Goal: Contribute content: Add original content to the website for others to see

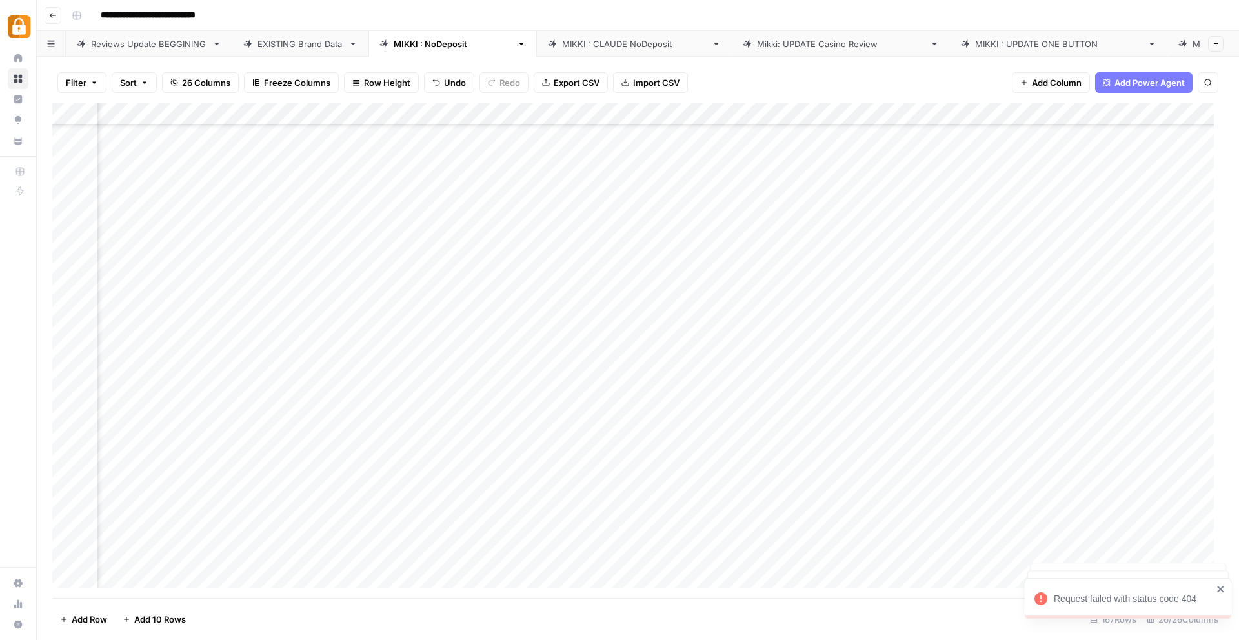
scroll to position [3221, 2225]
click at [141, 37] on div "Reviews Update BEGGINING" at bounding box center [149, 43] width 116 height 13
click at [1223, 501] on div "Request failed with status code 404" at bounding box center [1128, 500] width 206 height 41
drag, startPoint x: 1214, startPoint y: 543, endPoint x: 1215, endPoint y: 561, distance: 18.1
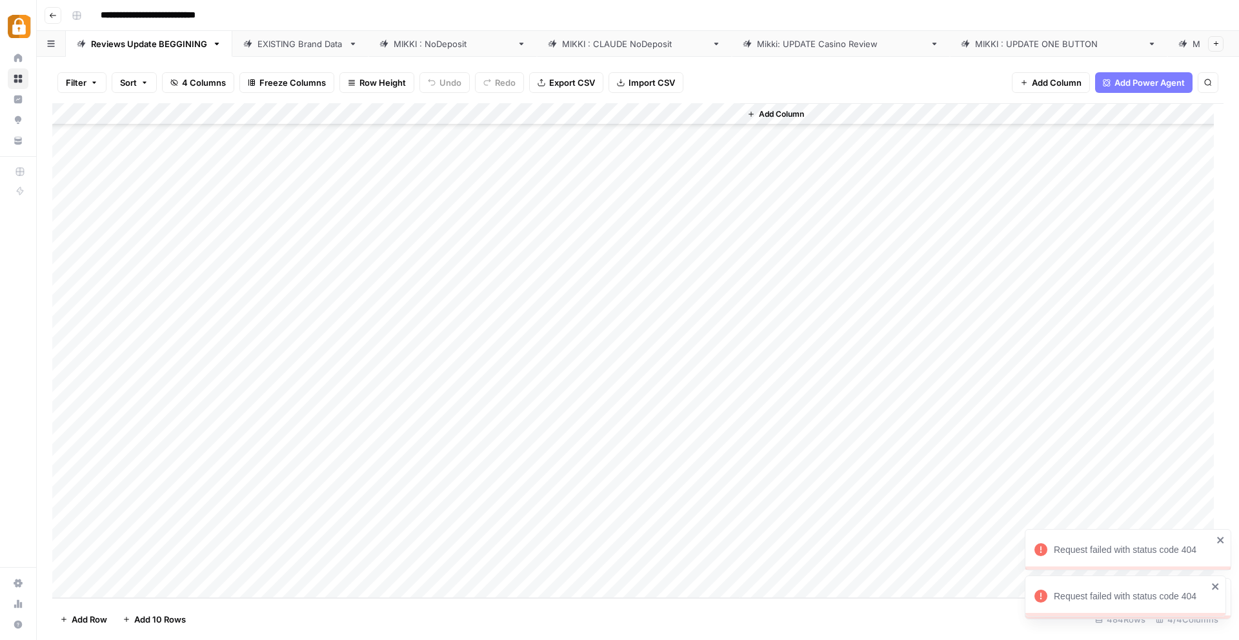
click at [1214, 543] on div "Request failed with status code 404" at bounding box center [1123, 549] width 186 height 21
click at [1214, 590] on div "Request failed with status code 404" at bounding box center [1125, 596] width 201 height 41
click at [125, 558] on div "Add Column" at bounding box center [637, 350] width 1171 height 495
type textarea "**********"
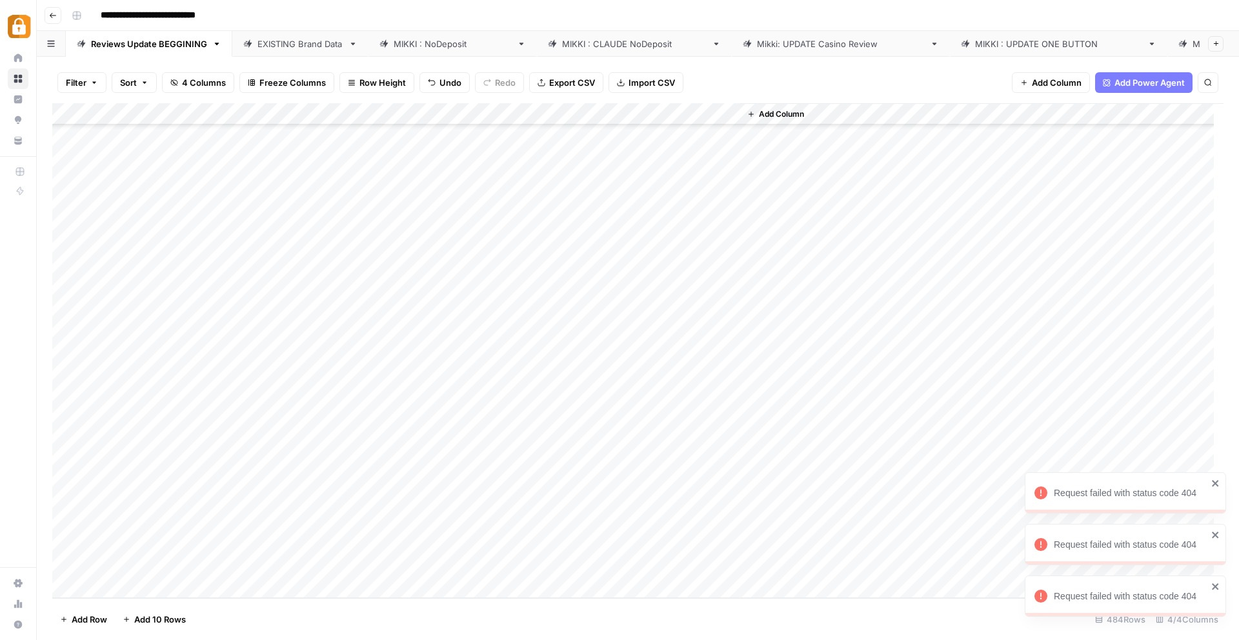
click at [330, 579] on div "Add Column" at bounding box center [637, 350] width 1171 height 495
click at [281, 561] on body "**********" at bounding box center [619, 320] width 1239 height 640
click at [230, 547] on div "Add Column" at bounding box center [637, 350] width 1171 height 495
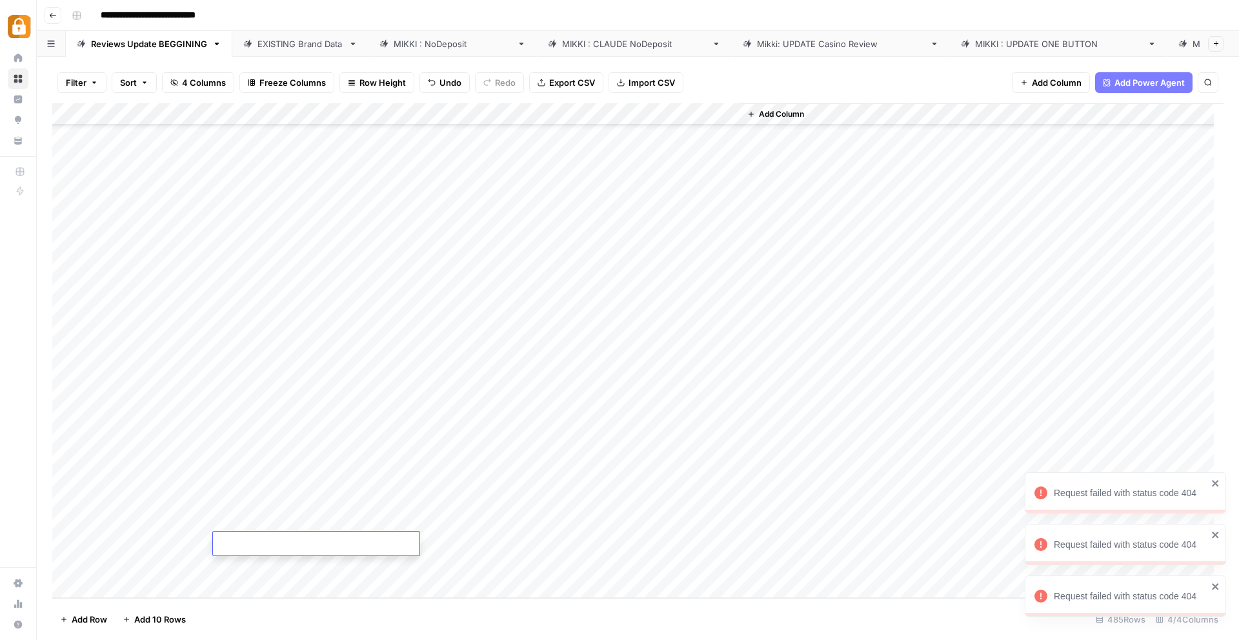
click at [230, 547] on textarea at bounding box center [316, 545] width 206 height 18
paste textarea "**********"
type textarea "**********"
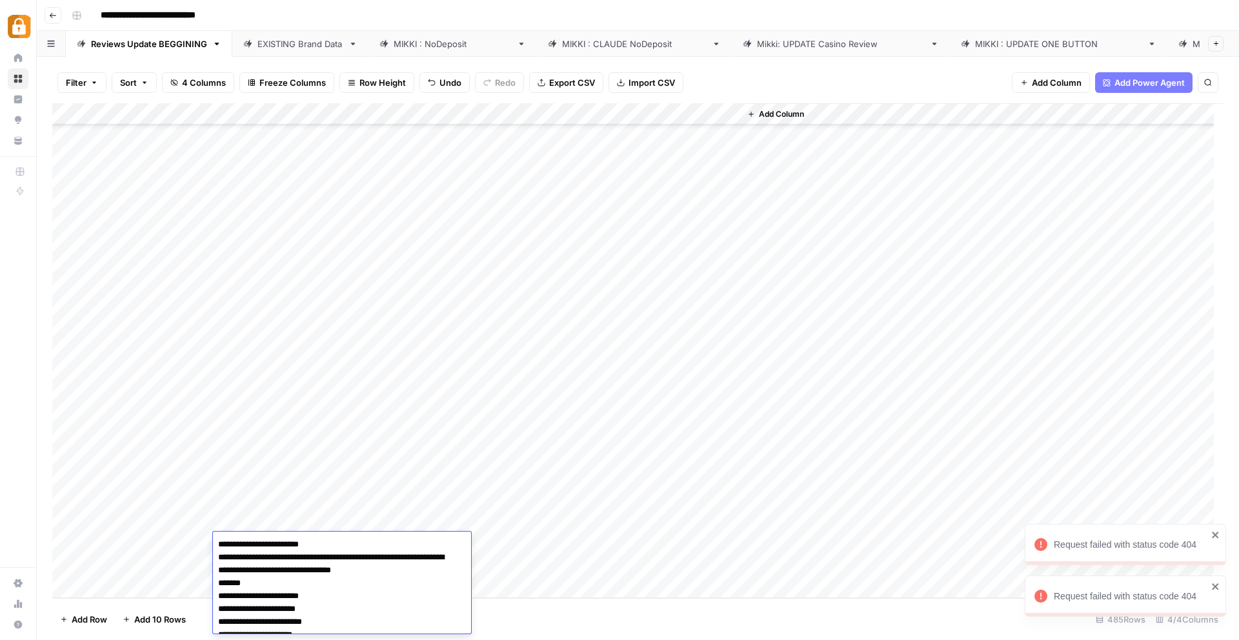
scroll to position [1207, 0]
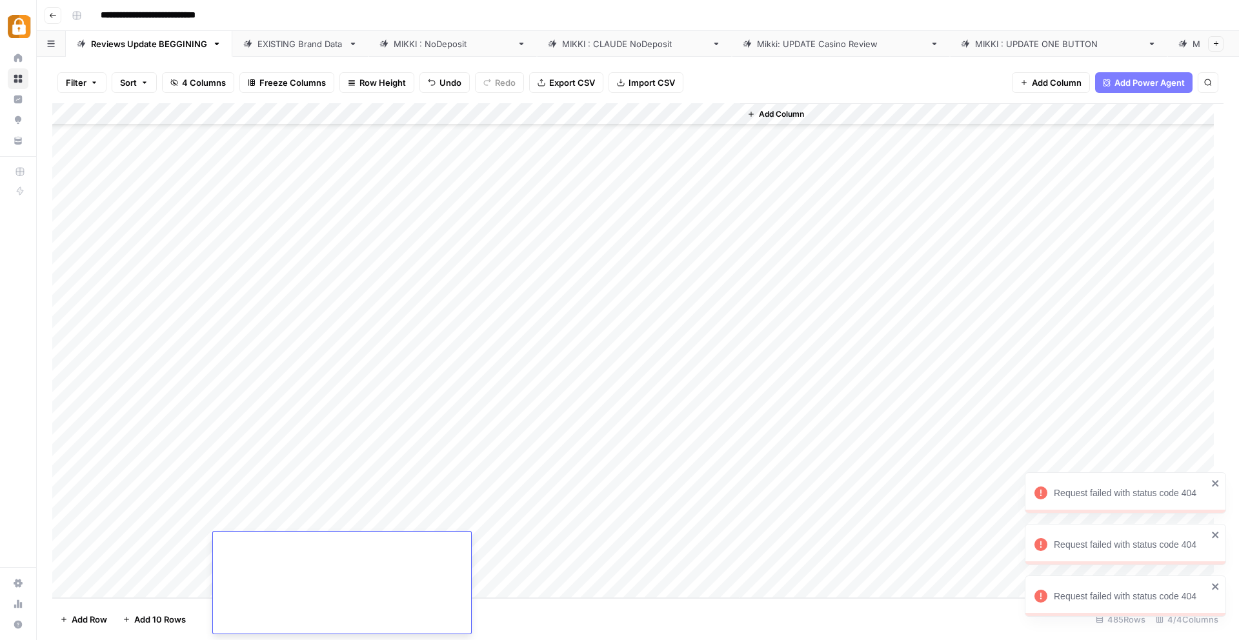
click at [483, 590] on div "Add Column" at bounding box center [637, 350] width 1171 height 495
click at [477, 521] on div "Add Column" at bounding box center [637, 350] width 1171 height 495
click at [290, 46] on link "EXISTING Brand Data" at bounding box center [300, 44] width 136 height 26
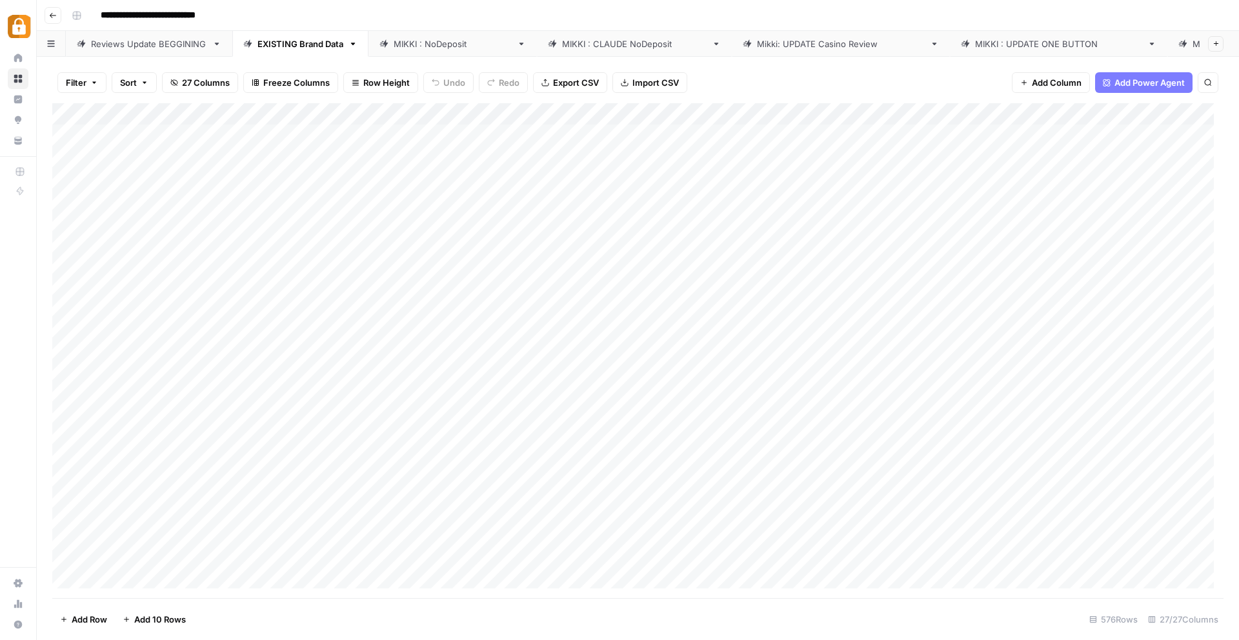
click at [430, 41] on div "[PERSON_NAME] : NoDeposit" at bounding box center [453, 43] width 118 height 13
click at [146, 41] on div "Reviews Update BEGGINING" at bounding box center [149, 43] width 116 height 13
click at [134, 37] on div "Reviews Update BEGGINING" at bounding box center [149, 43] width 116 height 13
click at [128, 39] on div "Reviews Update BEGGINING" at bounding box center [149, 43] width 116 height 13
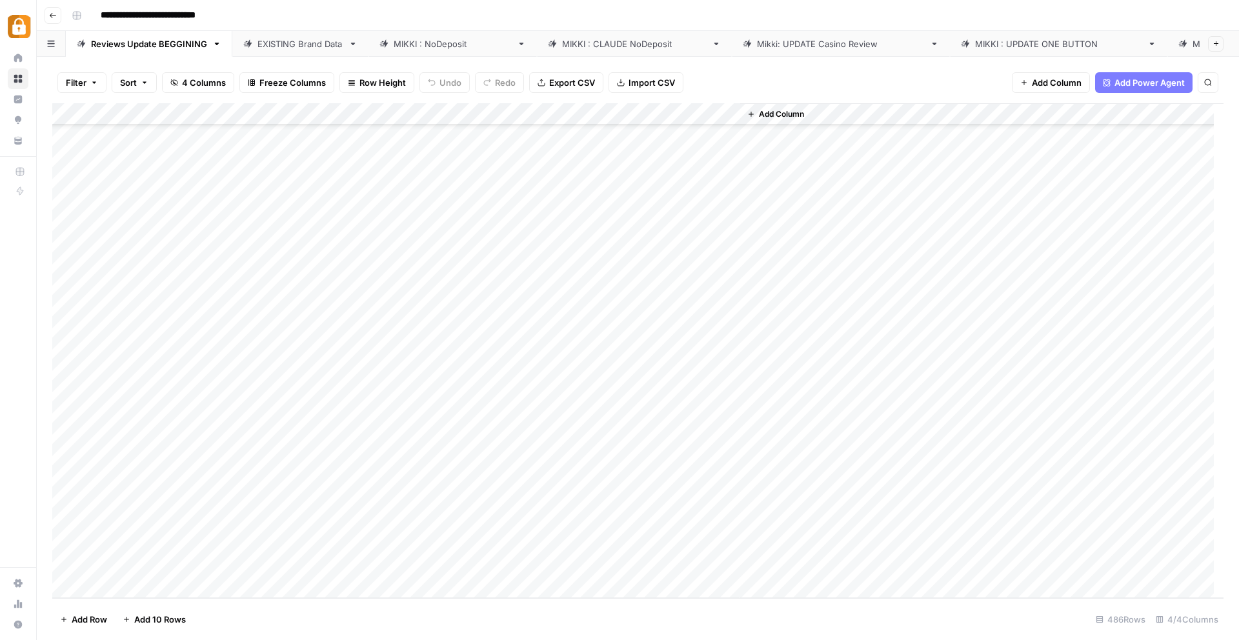
click at [132, 522] on div "Add Column" at bounding box center [637, 350] width 1171 height 495
click at [170, 522] on textarea "**********" at bounding box center [200, 523] width 206 height 18
drag, startPoint x: 170, startPoint y: 521, endPoint x: 98, endPoint y: 521, distance: 71.6
click at [98, 521] on textarea "**********" at bounding box center [200, 523] width 206 height 18
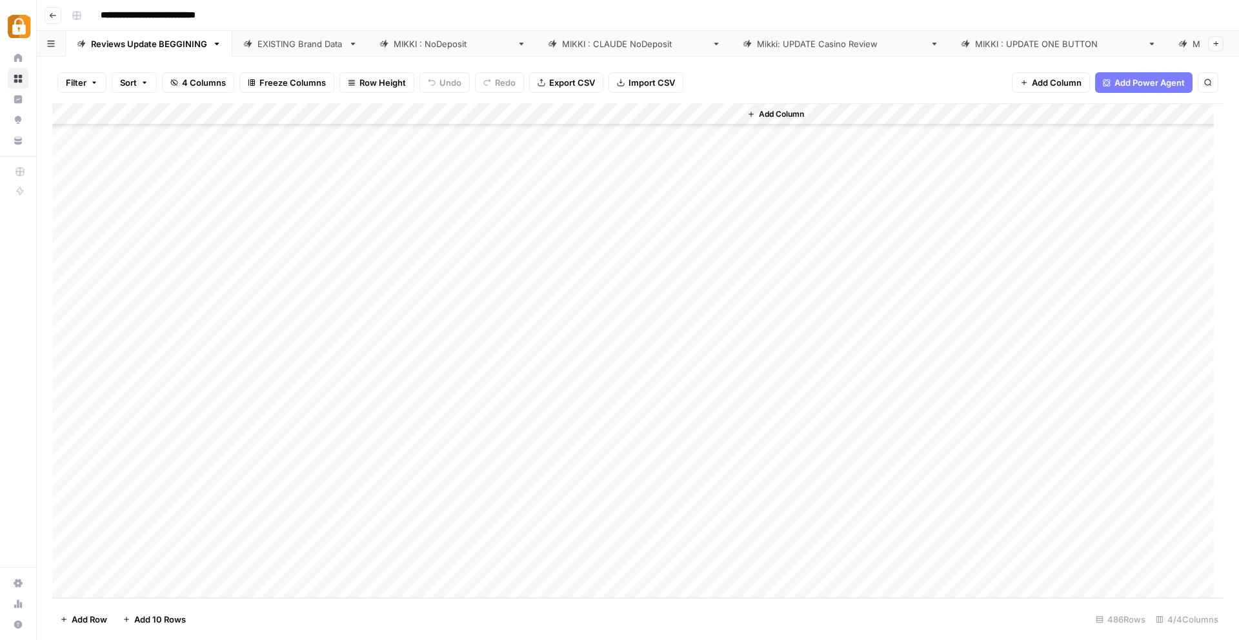
click at [415, 40] on div "[PERSON_NAME] : NoDeposit" at bounding box center [453, 43] width 118 height 13
click at [311, 43] on div "EXISTING Brand Data" at bounding box center [300, 43] width 86 height 13
click at [445, 39] on div "[PERSON_NAME] : NoDeposit" at bounding box center [453, 43] width 118 height 13
click at [487, 570] on div "Add Column" at bounding box center [637, 350] width 1171 height 495
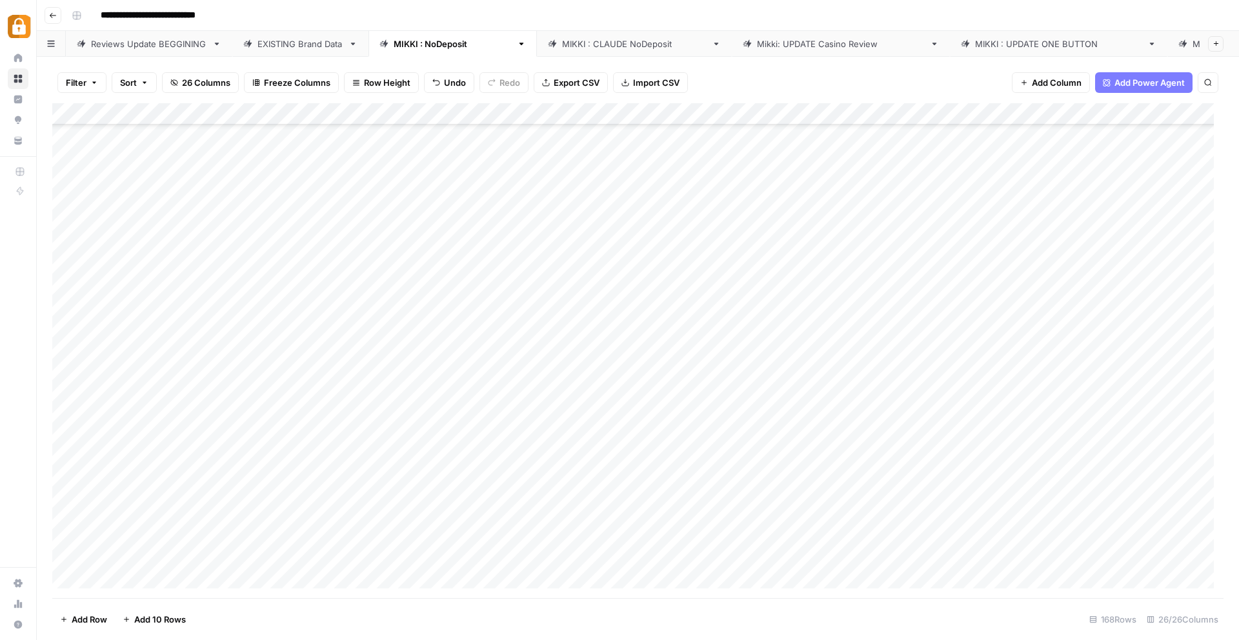
scroll to position [3243, 0]
click at [468, 557] on textarea at bounding box center [542, 557] width 206 height 18
type textarea "**********"
drag, startPoint x: 239, startPoint y: 530, endPoint x: 365, endPoint y: 533, distance: 125.9
click at [365, 533] on div "Add Column" at bounding box center [637, 350] width 1171 height 495
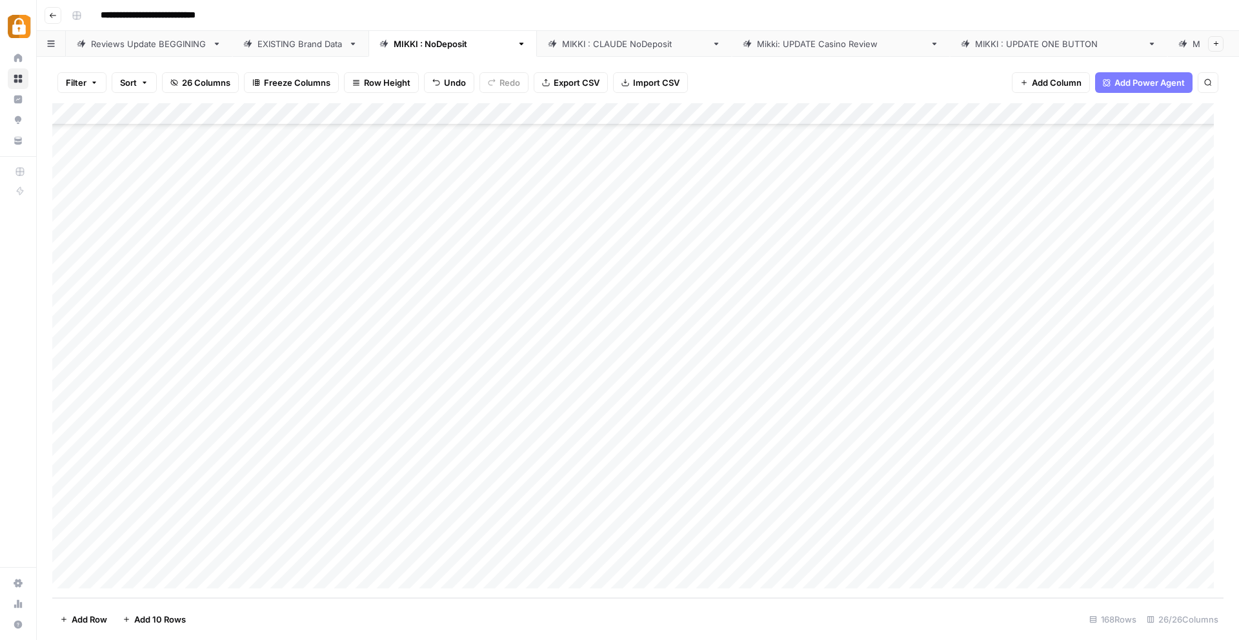
drag, startPoint x: 439, startPoint y: 545, endPoint x: 439, endPoint y: 560, distance: 15.5
click at [439, 560] on div "Add Column" at bounding box center [637, 350] width 1171 height 495
drag, startPoint x: 825, startPoint y: 528, endPoint x: 1029, endPoint y: 532, distance: 204.6
click at [1029, 532] on div "Add Column" at bounding box center [637, 350] width 1171 height 495
drag, startPoint x: 1086, startPoint y: 543, endPoint x: 1083, endPoint y: 557, distance: 14.4
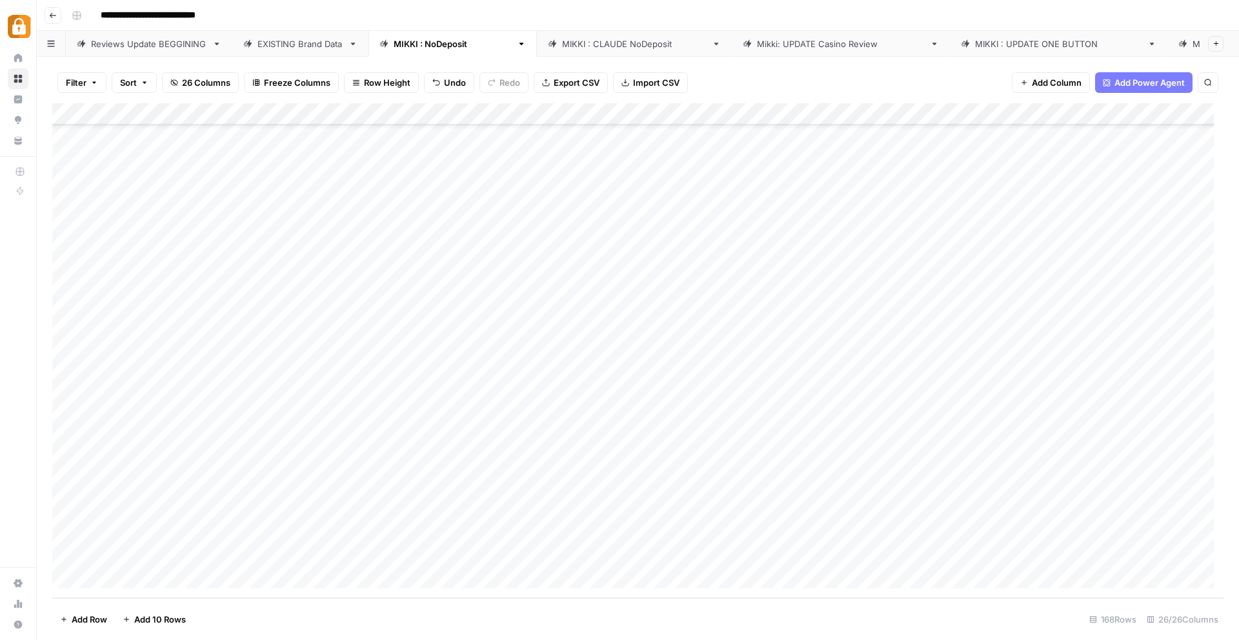
click at [1083, 557] on div "Add Column" at bounding box center [637, 350] width 1171 height 495
click at [1131, 555] on div "Add Column" at bounding box center [637, 350] width 1171 height 495
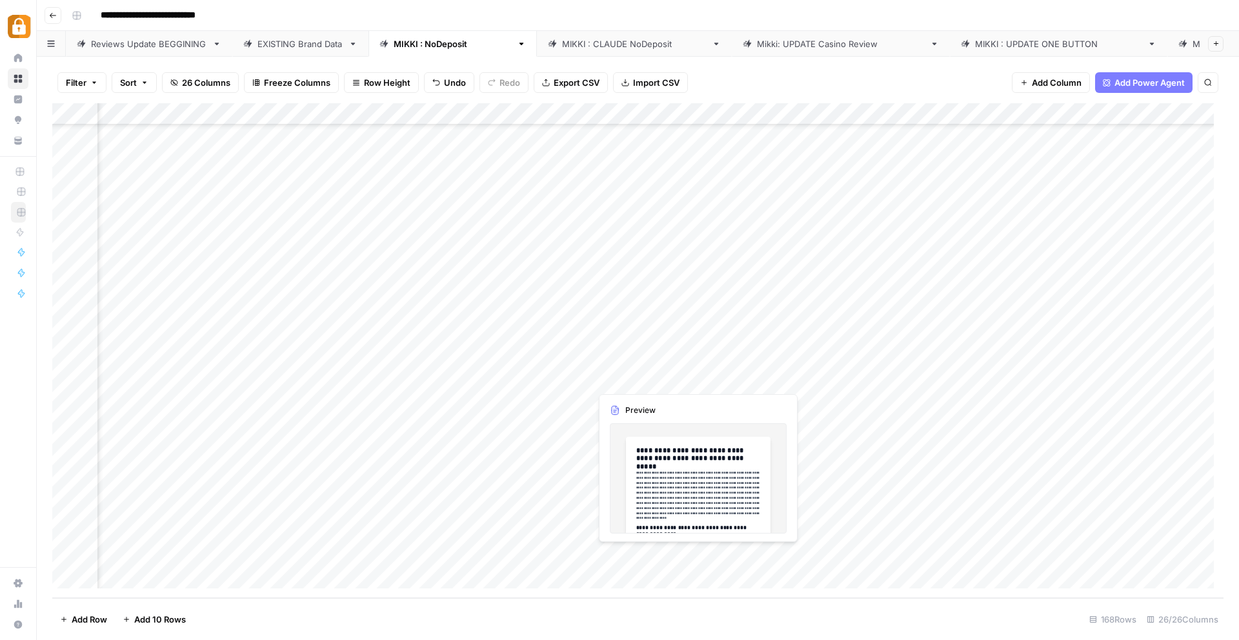
click at [647, 552] on div "Add Column" at bounding box center [637, 350] width 1171 height 495
click at [649, 558] on div "Add Column" at bounding box center [637, 350] width 1171 height 495
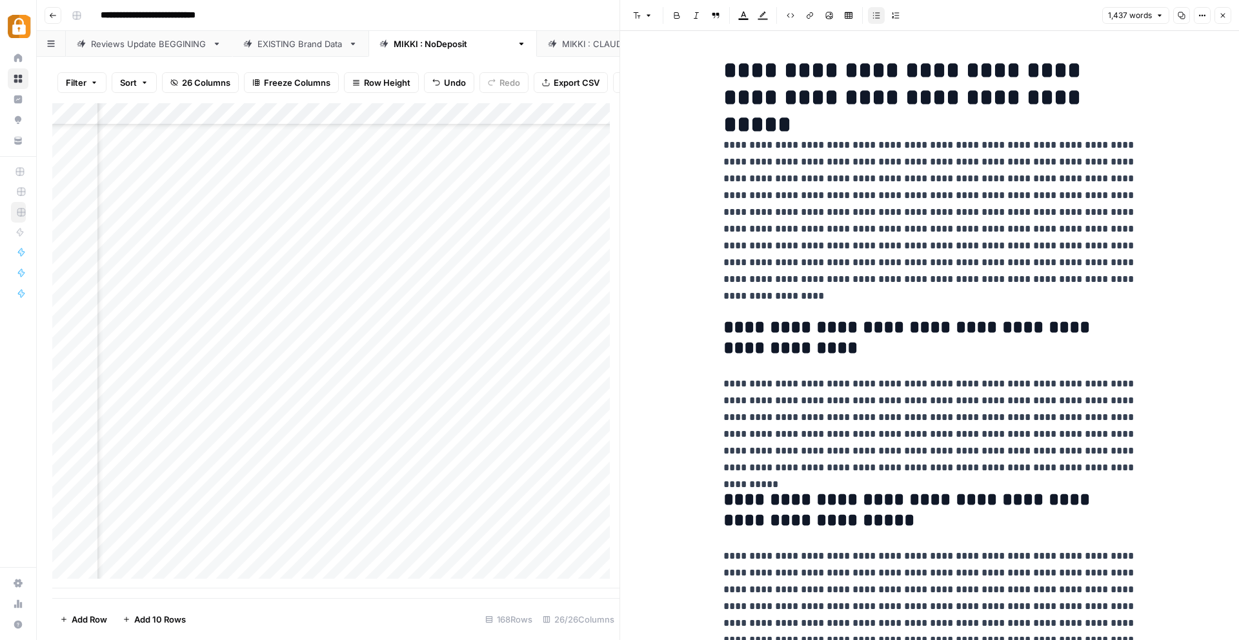
click at [869, 337] on h2 "**********" at bounding box center [929, 337] width 413 height 41
drag, startPoint x: 844, startPoint y: 397, endPoint x: 1036, endPoint y: 438, distance: 195.9
click at [1036, 437] on p "**********" at bounding box center [929, 426] width 413 height 101
click at [1036, 438] on p "**********" at bounding box center [929, 426] width 413 height 101
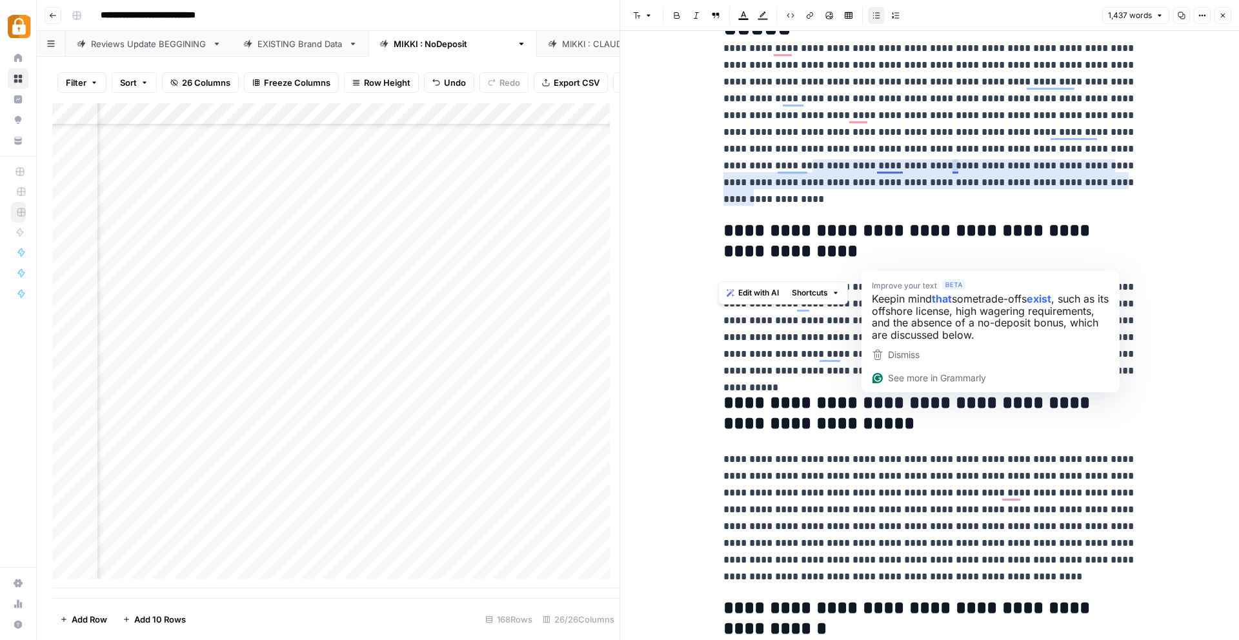
scroll to position [100, 0]
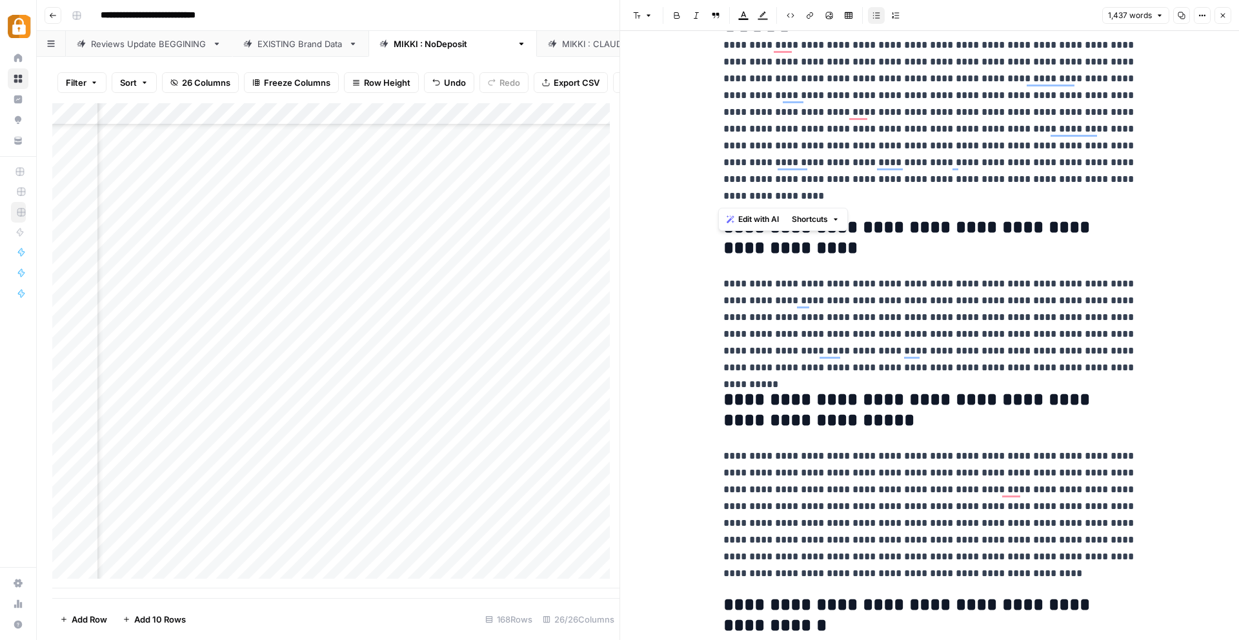
drag, startPoint x: 738, startPoint y: 68, endPoint x: 854, endPoint y: 193, distance: 170.3
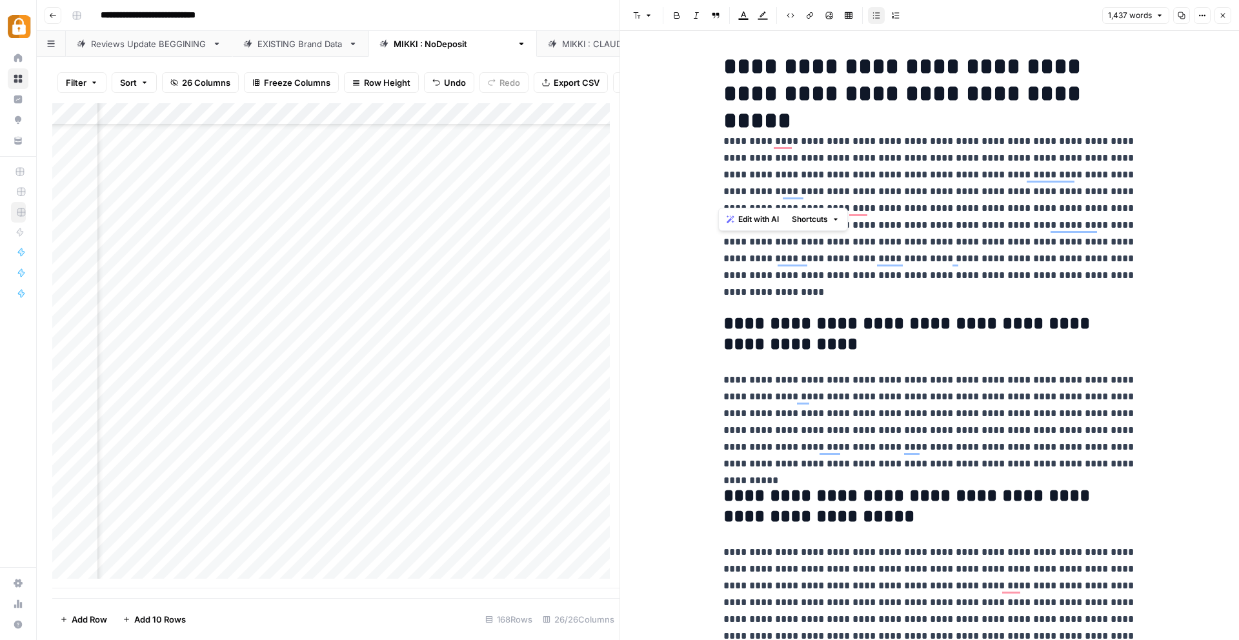
scroll to position [0, 0]
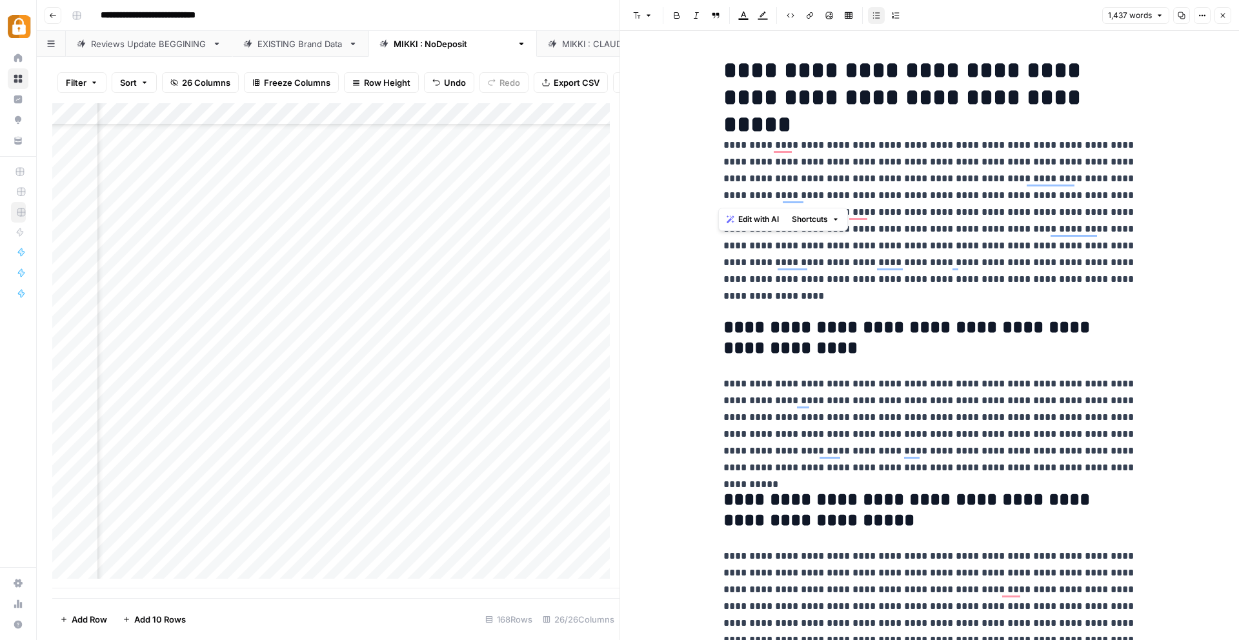
click at [861, 240] on p "**********" at bounding box center [929, 221] width 413 height 168
drag, startPoint x: 782, startPoint y: 290, endPoint x: 715, endPoint y: 147, distance: 158.2
click at [754, 323] on span "Edit with AI" at bounding box center [758, 320] width 41 height 12
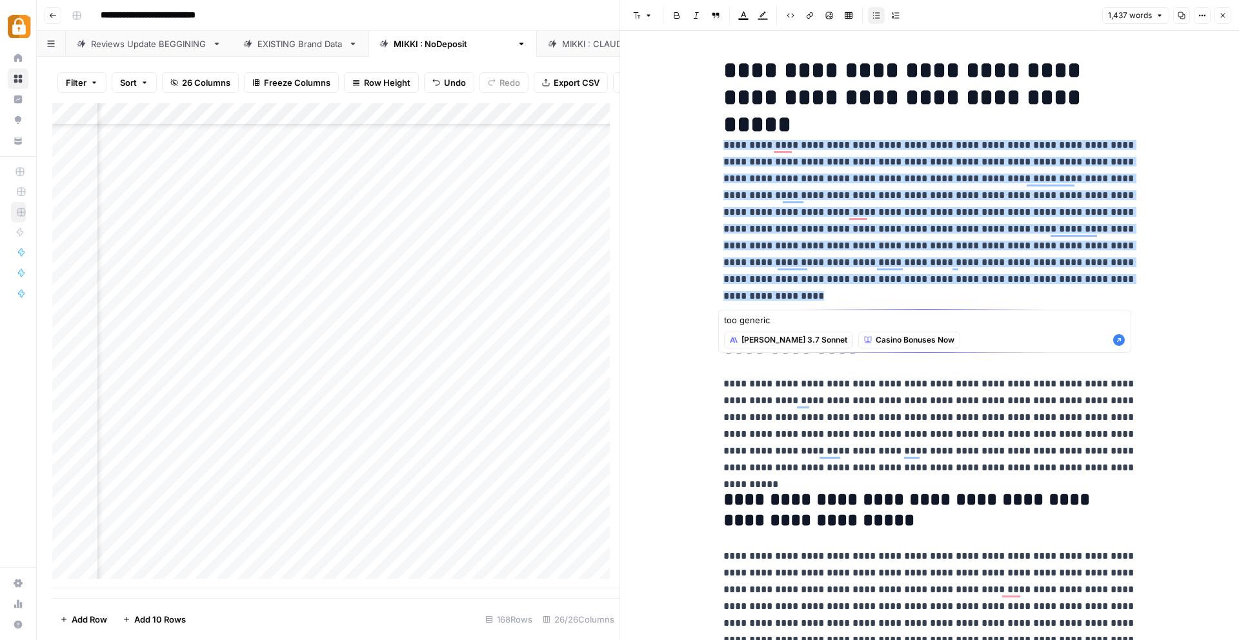
type textarea "too generic"
click at [1120, 342] on icon "button" at bounding box center [1119, 340] width 12 height 12
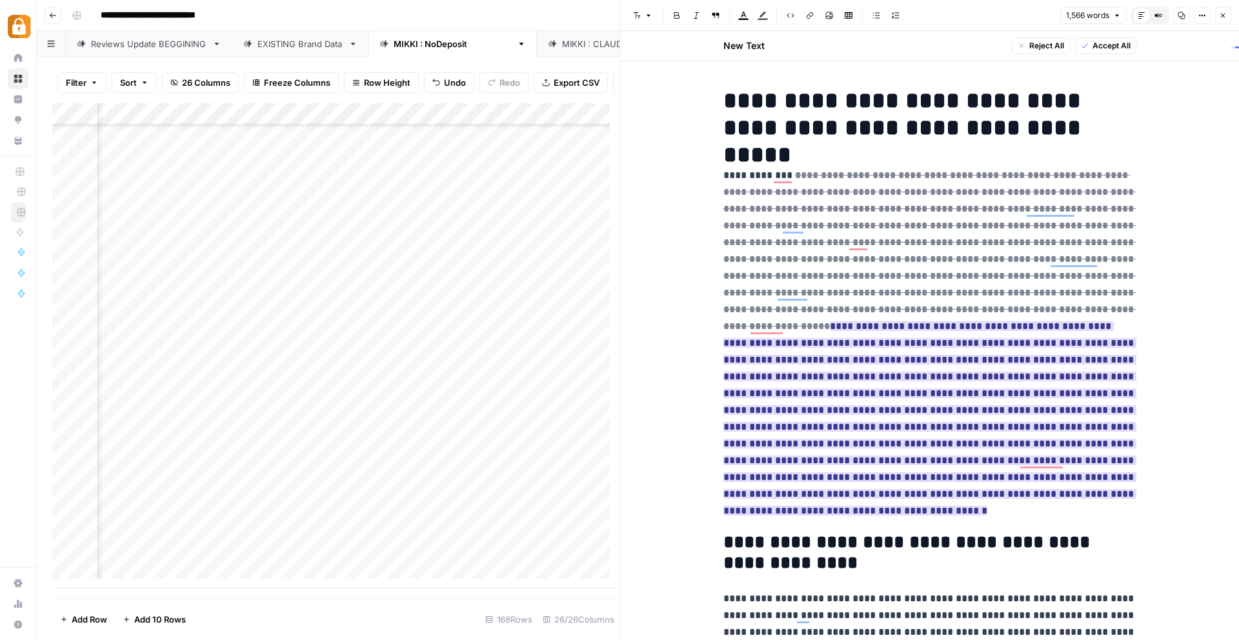
click at [807, 441] on ins "**********" at bounding box center [929, 418] width 413 height 194
click at [776, 537] on div "Proposed Improvement" at bounding box center [811, 538] width 169 height 12
click at [728, 535] on icon at bounding box center [731, 536] width 9 height 9
click at [736, 537] on div "Proposed Improvement" at bounding box center [811, 538] width 169 height 12
click at [746, 539] on div "Proposed Improvement" at bounding box center [811, 538] width 169 height 12
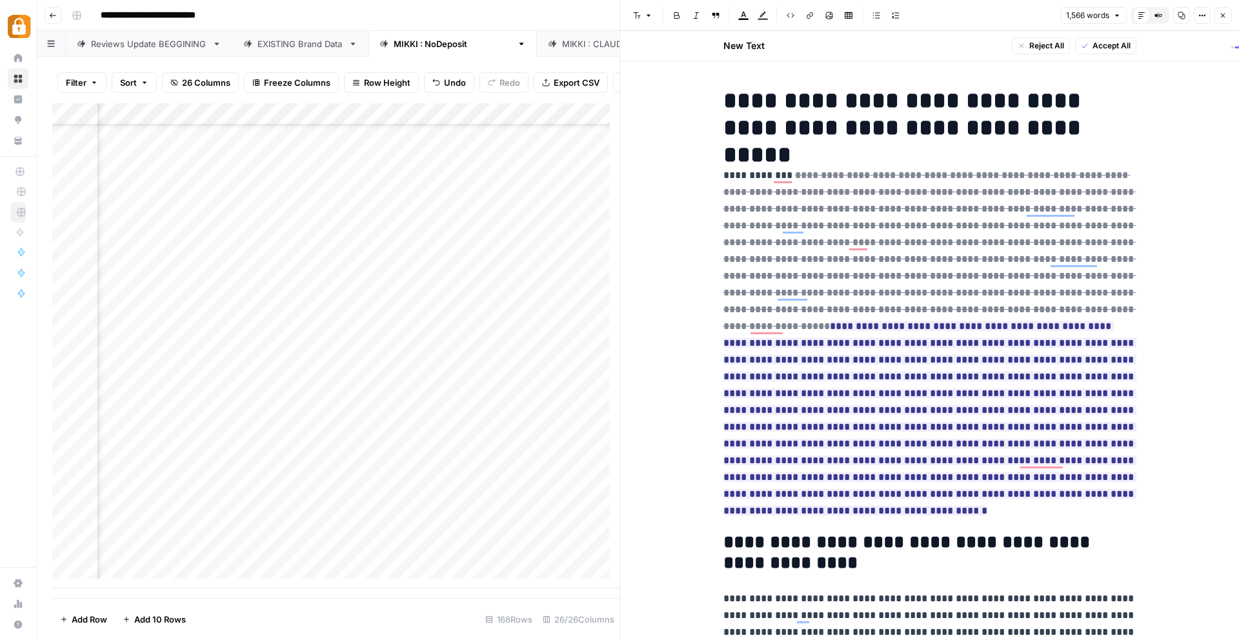
click at [1048, 52] on button "Reject All" at bounding box center [1041, 45] width 58 height 17
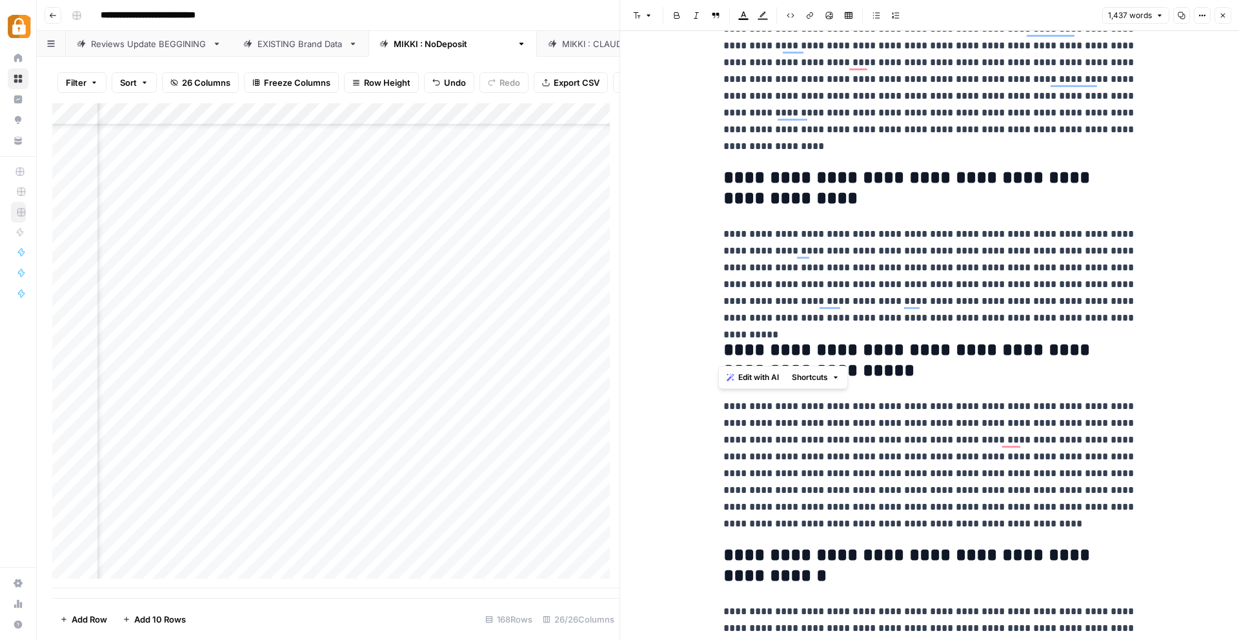
drag, startPoint x: 728, startPoint y: 188, endPoint x: 825, endPoint y: 330, distance: 171.3
click at [825, 326] on p "**********" at bounding box center [929, 276] width 413 height 101
drag, startPoint x: 1052, startPoint y: 334, endPoint x: 704, endPoint y: 233, distance: 362.7
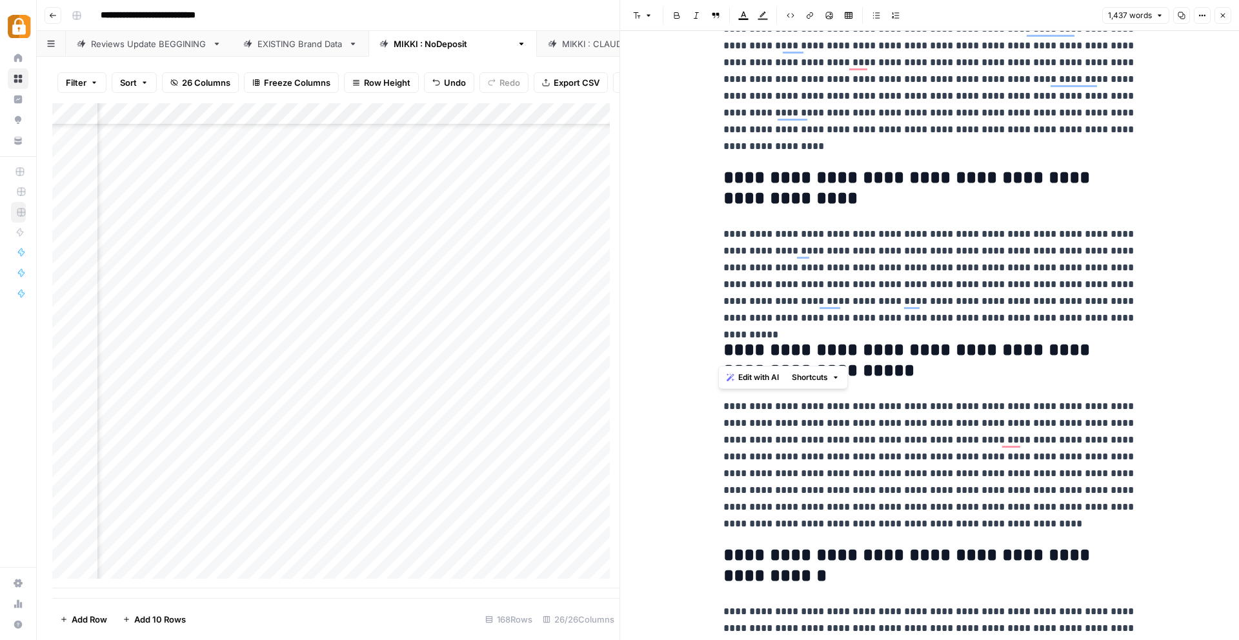
click at [754, 379] on span "Edit with AI" at bounding box center [758, 378] width 41 height 12
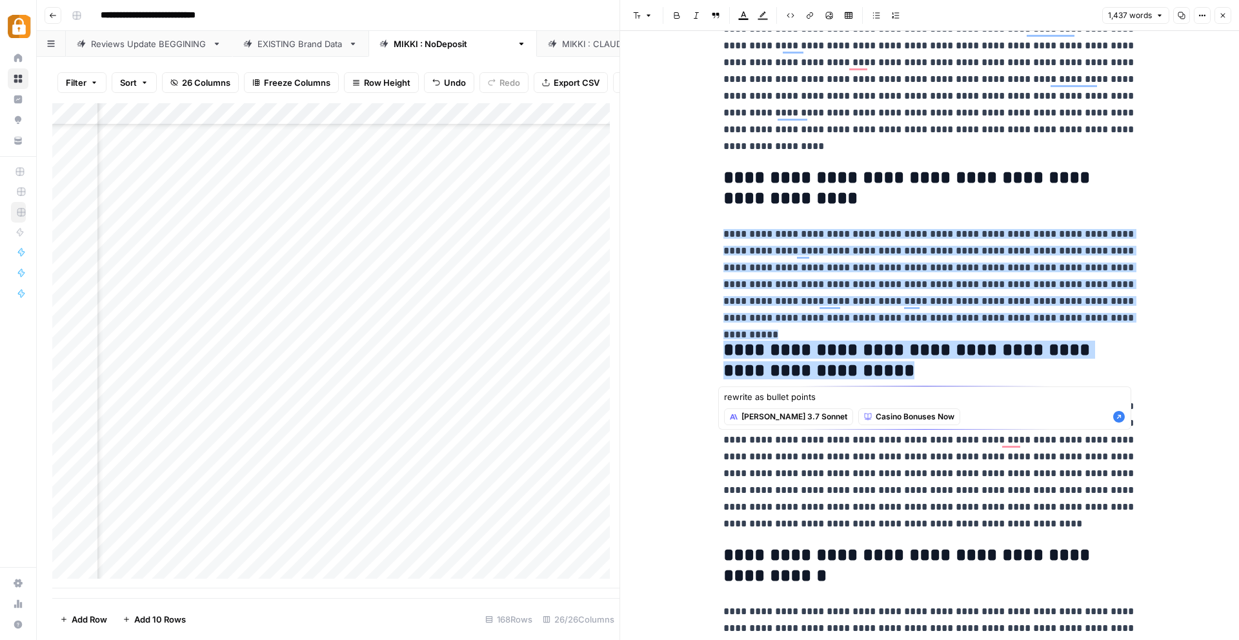
type textarea "rewrite as bullet points"
click at [1115, 417] on icon "button" at bounding box center [1119, 417] width 12 height 12
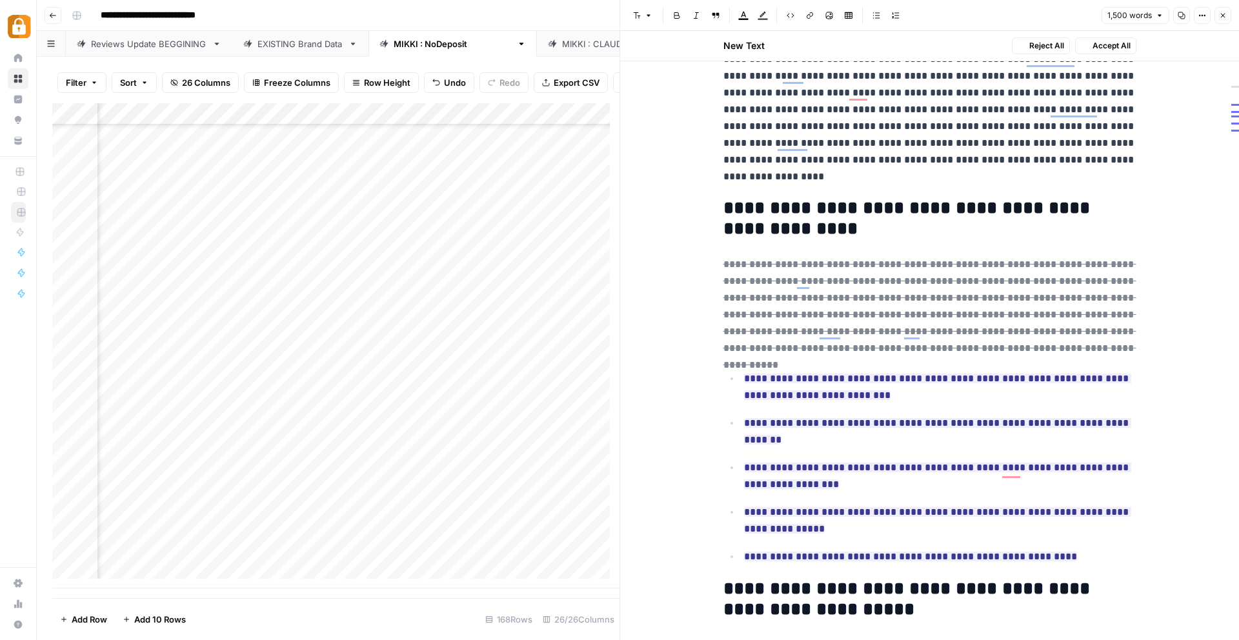
scroll to position [180, 0]
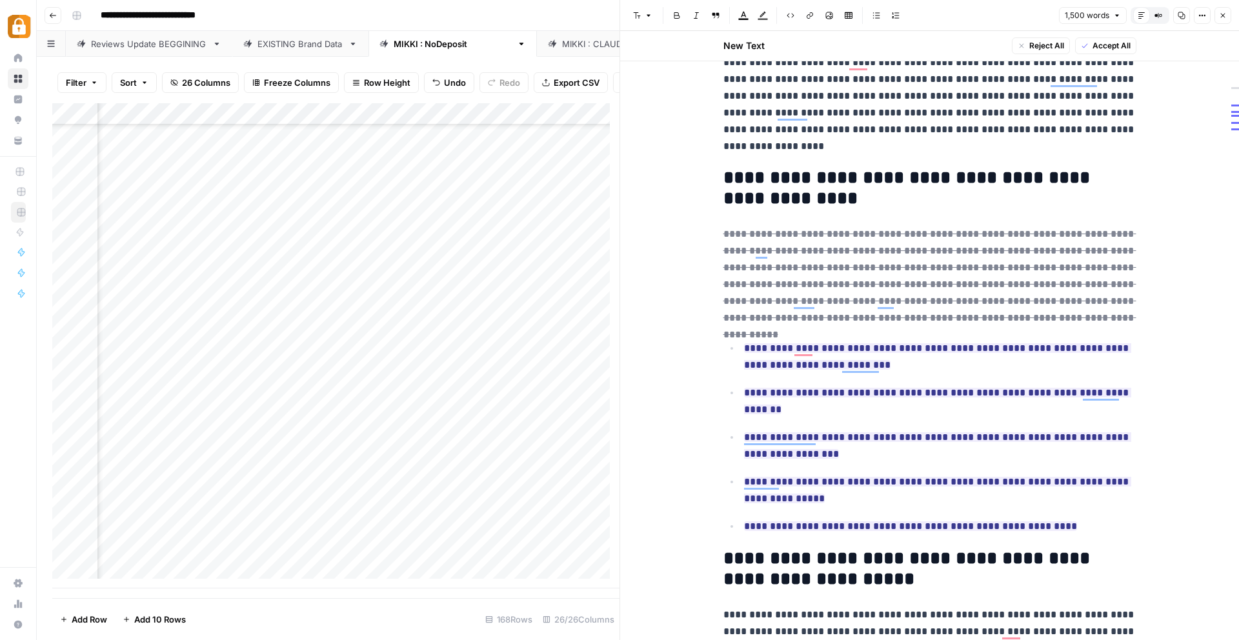
click at [1043, 42] on span "Reject All" at bounding box center [1046, 46] width 35 height 12
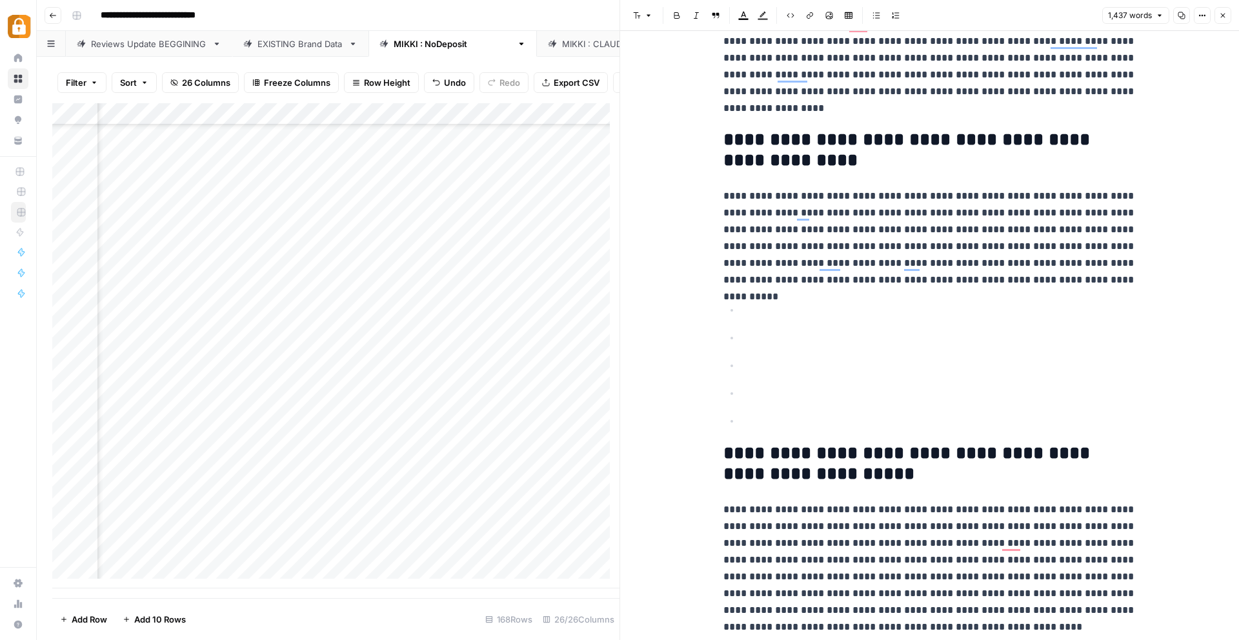
scroll to position [188, 0]
click at [811, 372] on p "To enrich screen reader interactions, please activate Accessibility in Grammarl…" at bounding box center [940, 365] width 392 height 17
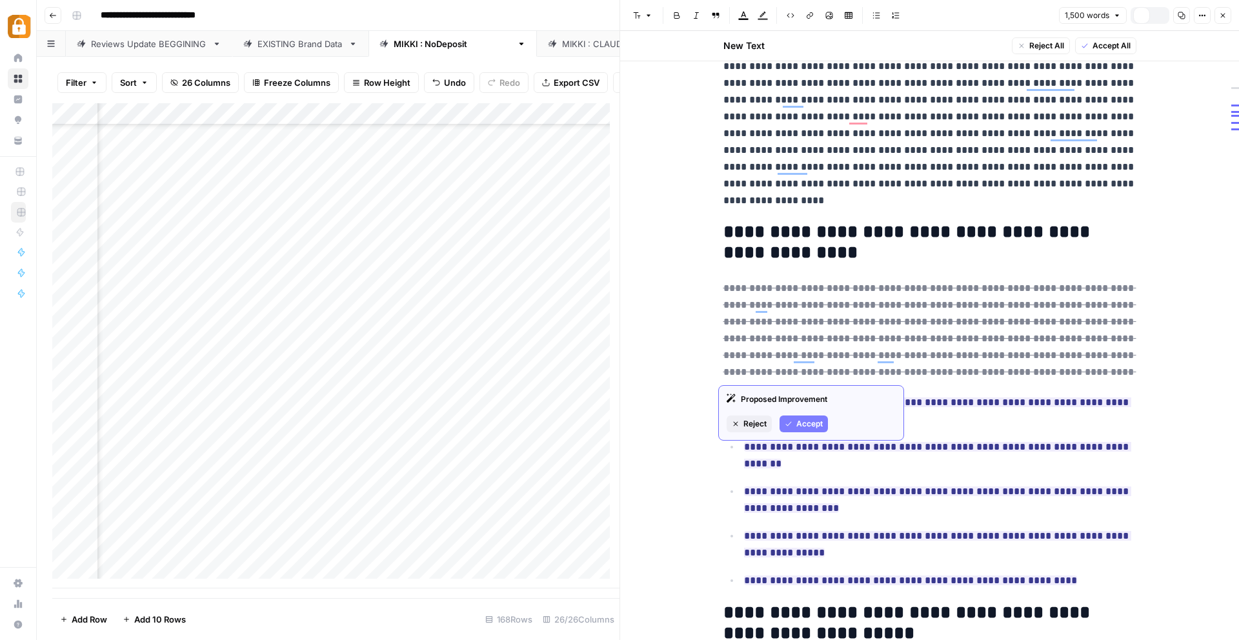
scroll to position [95, 0]
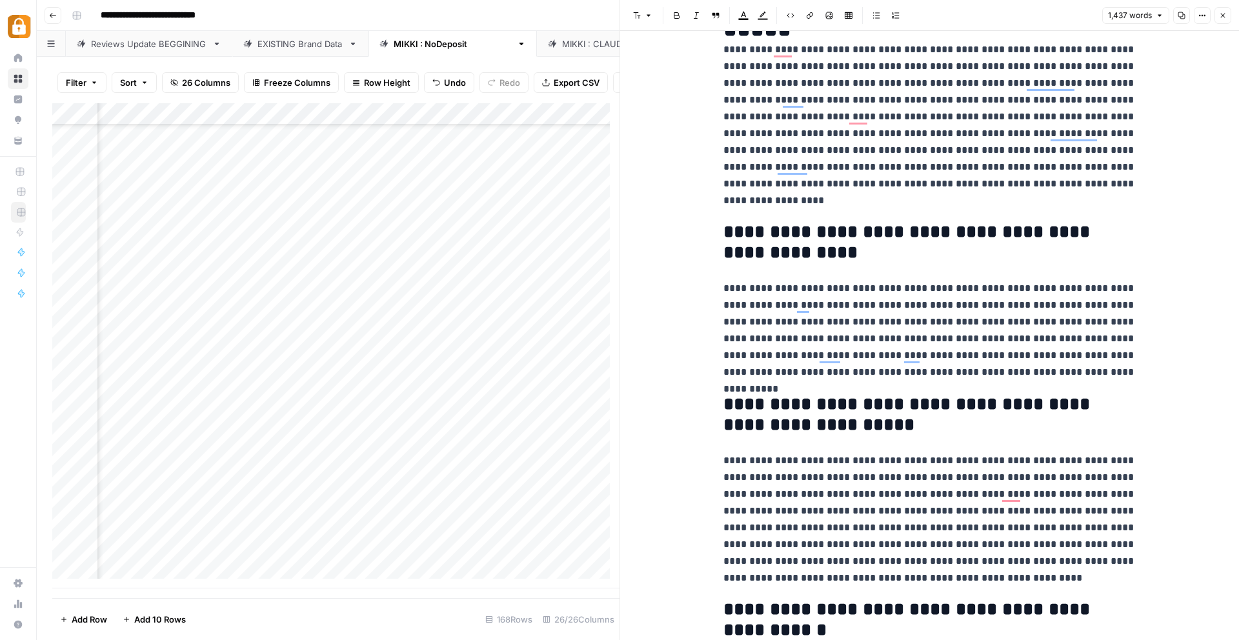
click at [871, 359] on p "**********" at bounding box center [929, 330] width 413 height 101
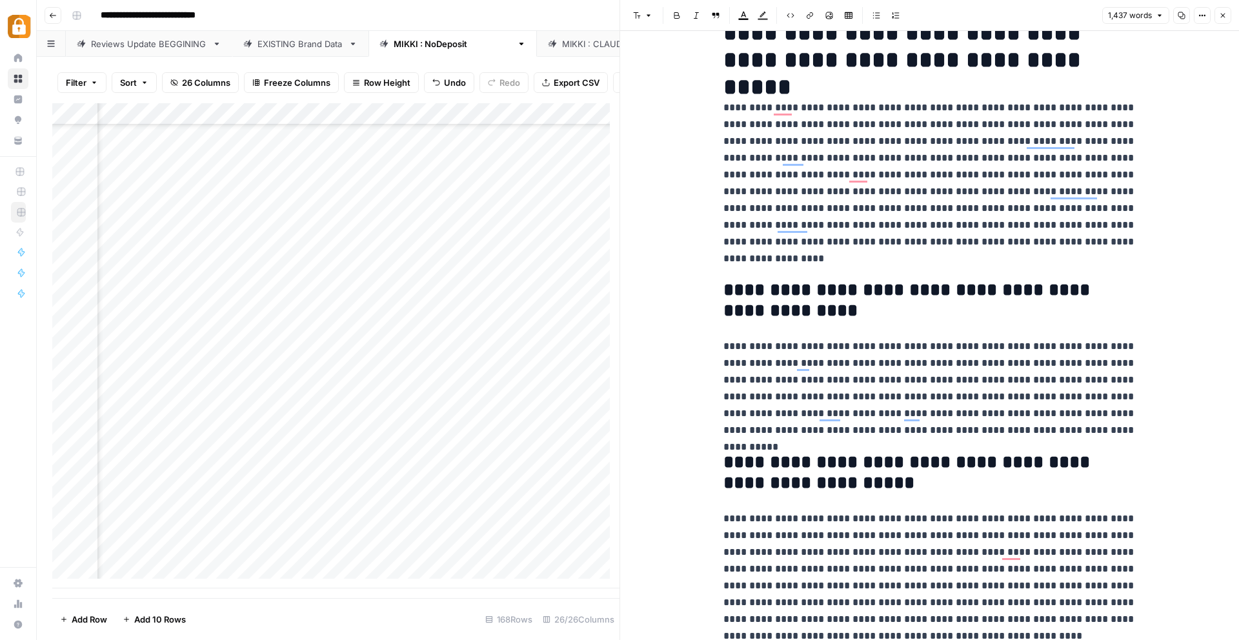
click at [859, 341] on p "**********" at bounding box center [929, 388] width 413 height 101
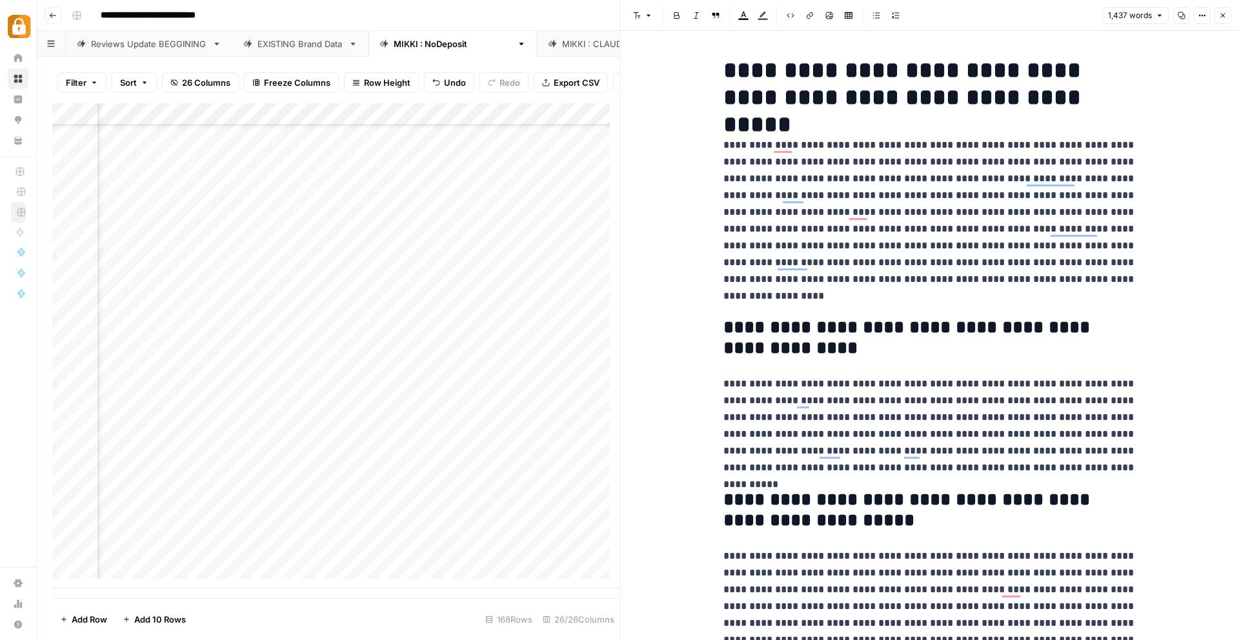
click at [1223, 16] on icon "button" at bounding box center [1223, 16] width 5 height 5
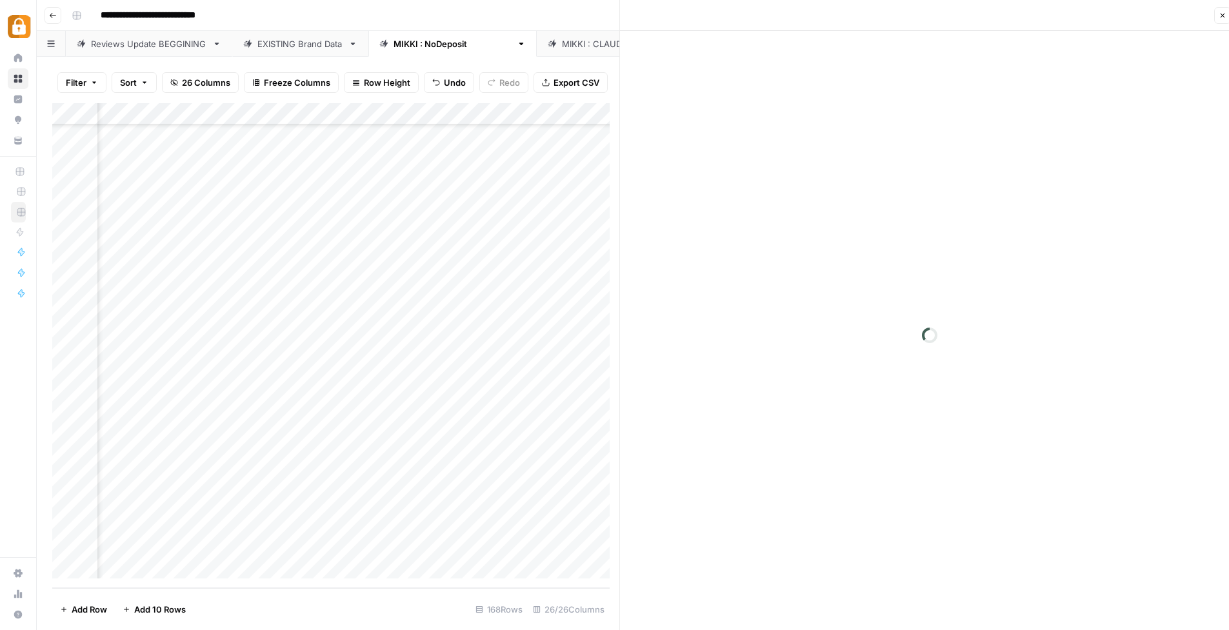
click at [1223, 16] on div "Close" at bounding box center [928, 320] width 619 height 640
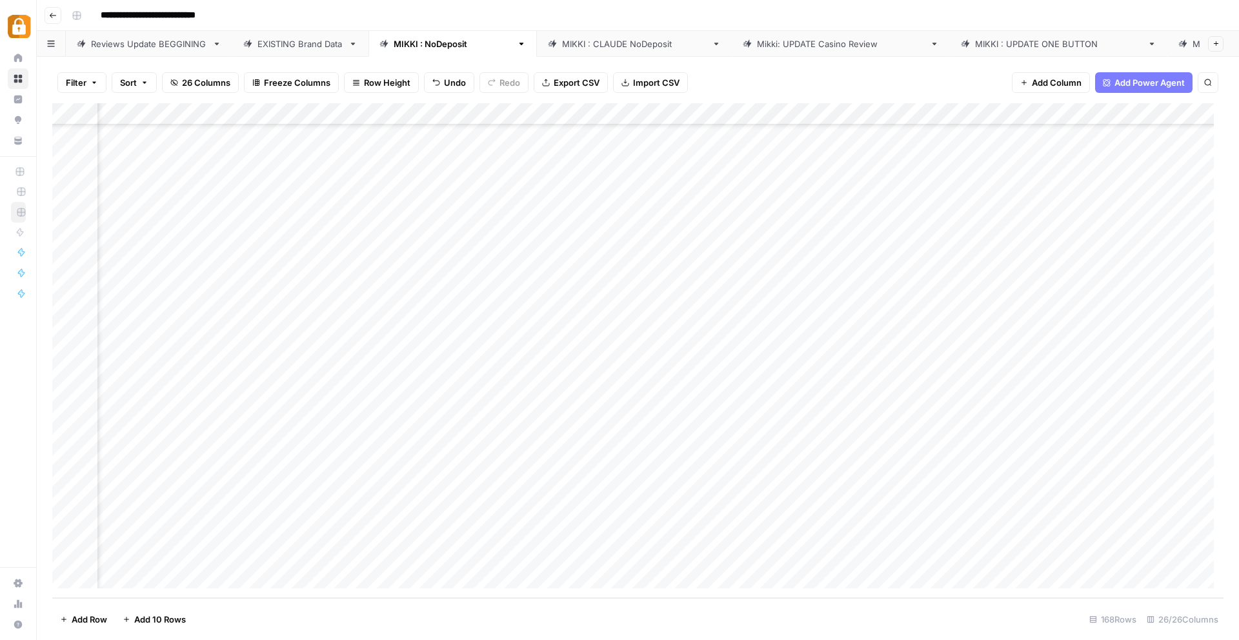
click at [798, 554] on div "Add Column" at bounding box center [637, 350] width 1171 height 495
click at [892, 557] on div "Add Column" at bounding box center [637, 350] width 1171 height 495
click at [931, 556] on div "Add Column" at bounding box center [637, 350] width 1171 height 495
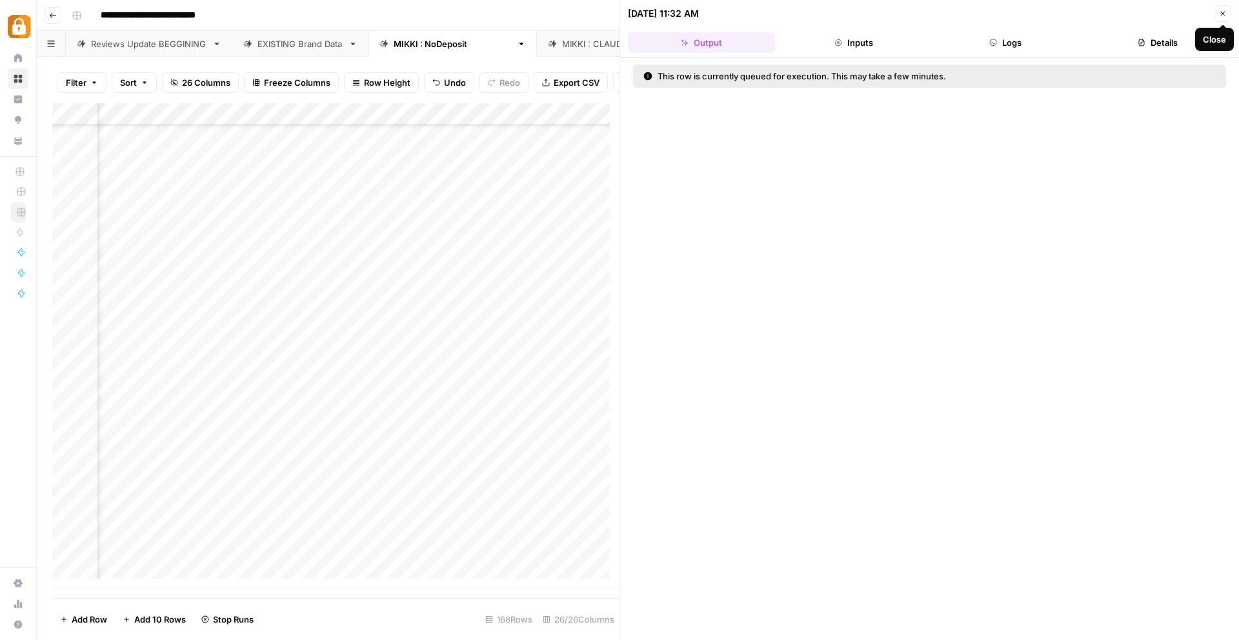
click at [1223, 12] on icon "button" at bounding box center [1223, 14] width 8 height 8
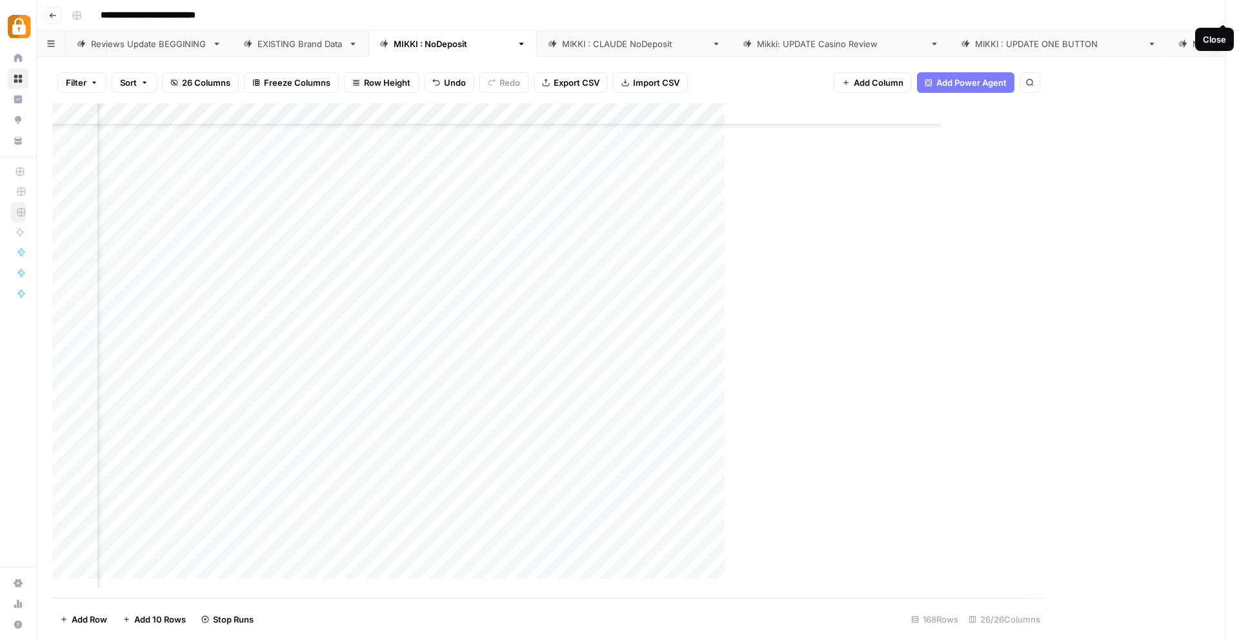
scroll to position [3243, 2269]
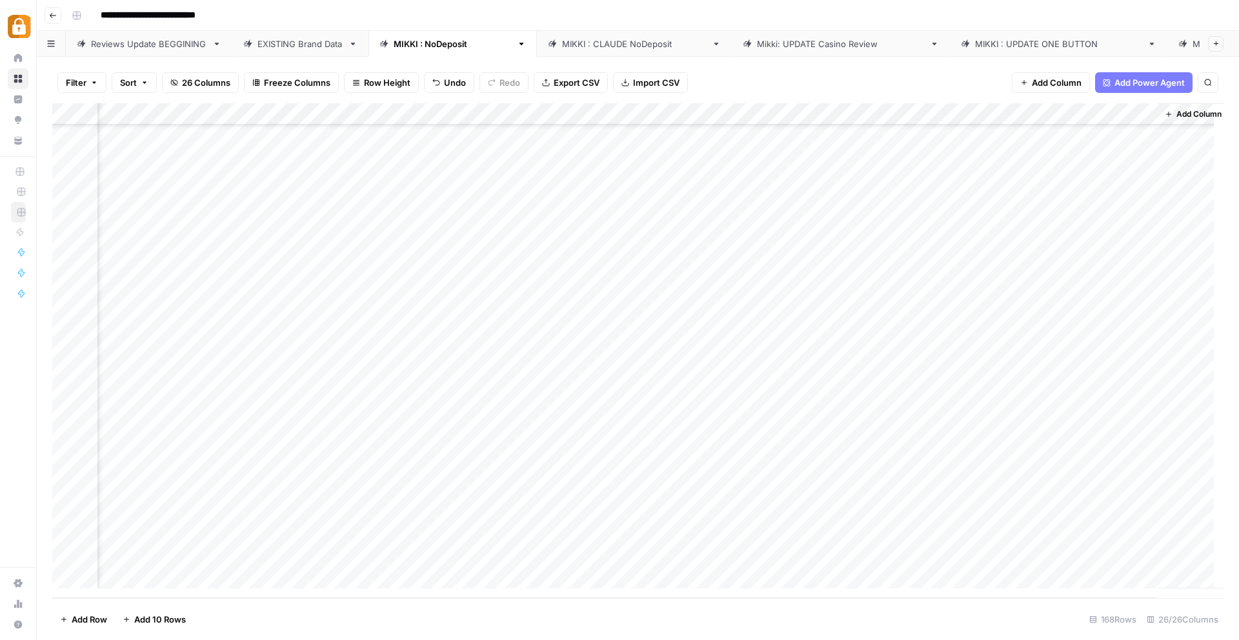
click at [1095, 557] on div "Add Column" at bounding box center [637, 350] width 1171 height 495
click at [1095, 557] on textarea "**********" at bounding box center [1169, 576] width 258 height 57
drag, startPoint x: 1085, startPoint y: 601, endPoint x: 1041, endPoint y: 583, distance: 46.9
click at [1041, 583] on textarea "**********" at bounding box center [1103, 576] width 258 height 57
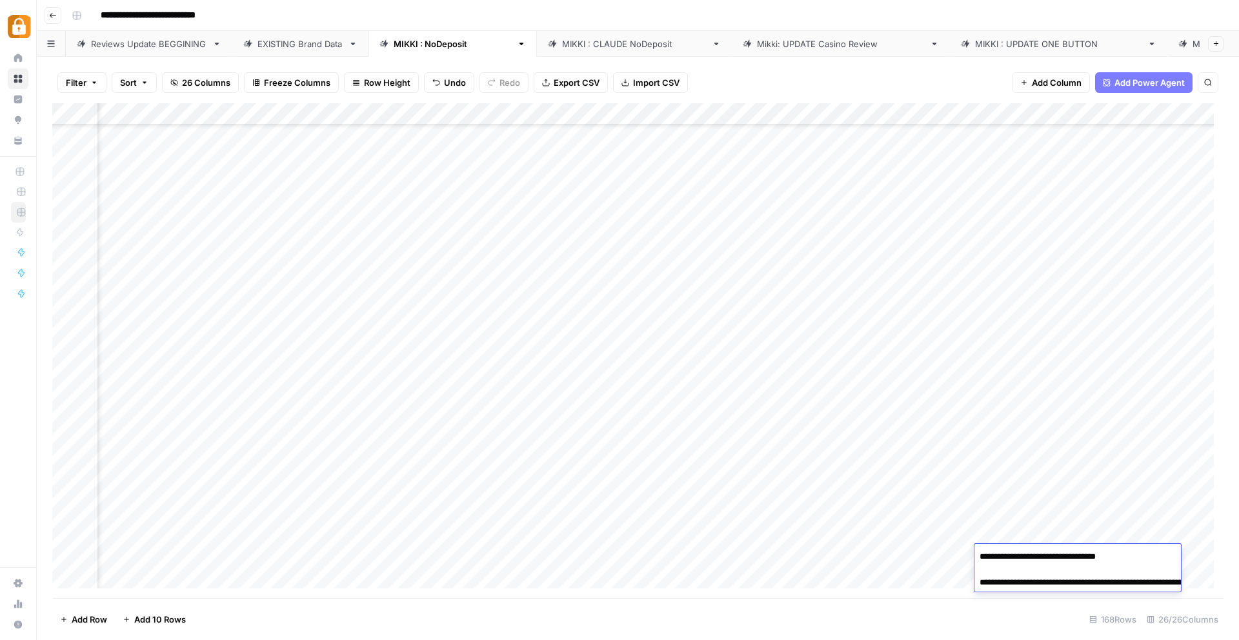
scroll to position [3243, 2269]
